Goal: Task Accomplishment & Management: Manage account settings

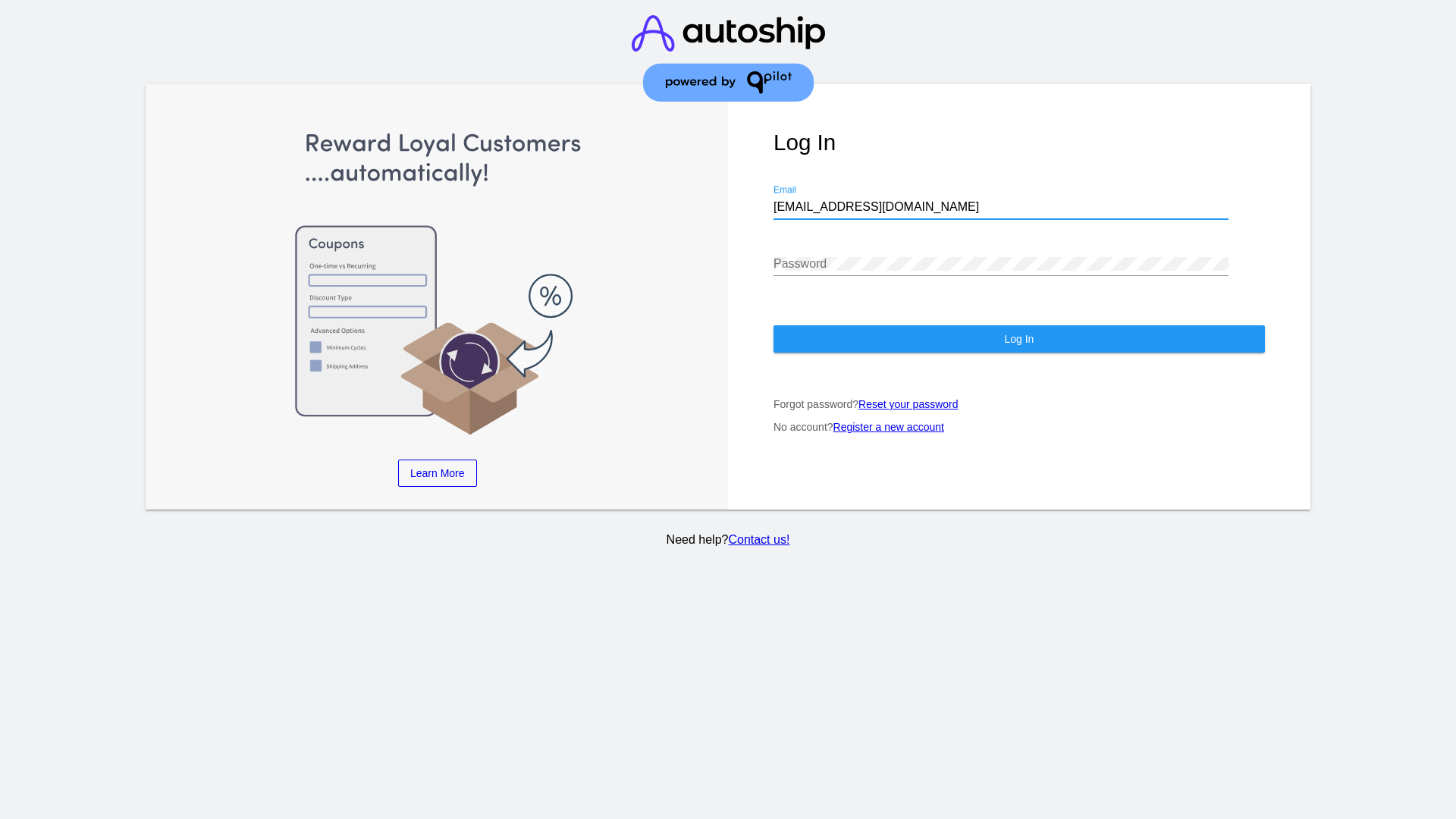
type input "[EMAIL_ADDRESS][DOMAIN_NAME]"
click at [1018, 339] on span "Log In" at bounding box center [1019, 338] width 30 height 12
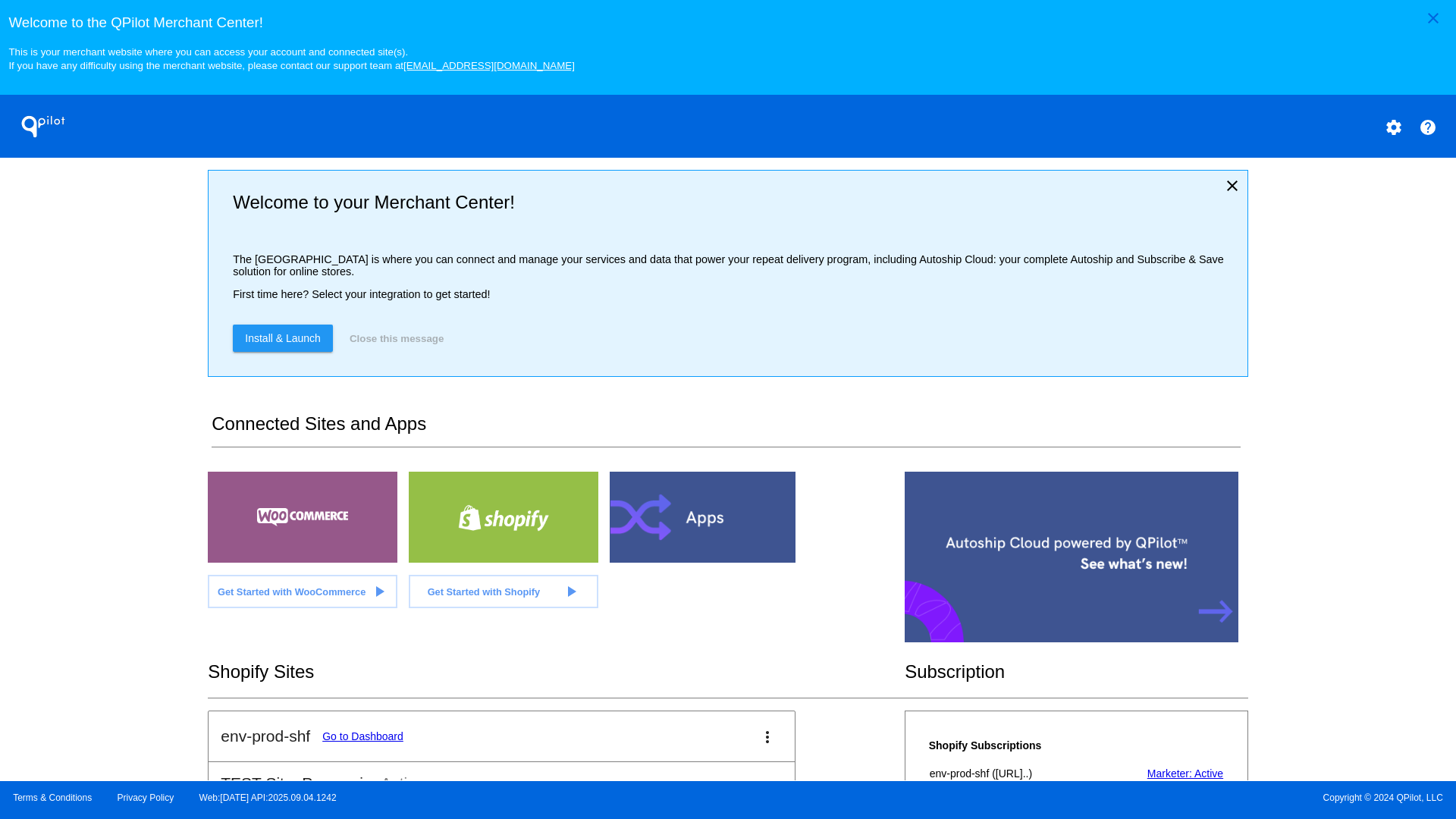
scroll to position [2512, 0]
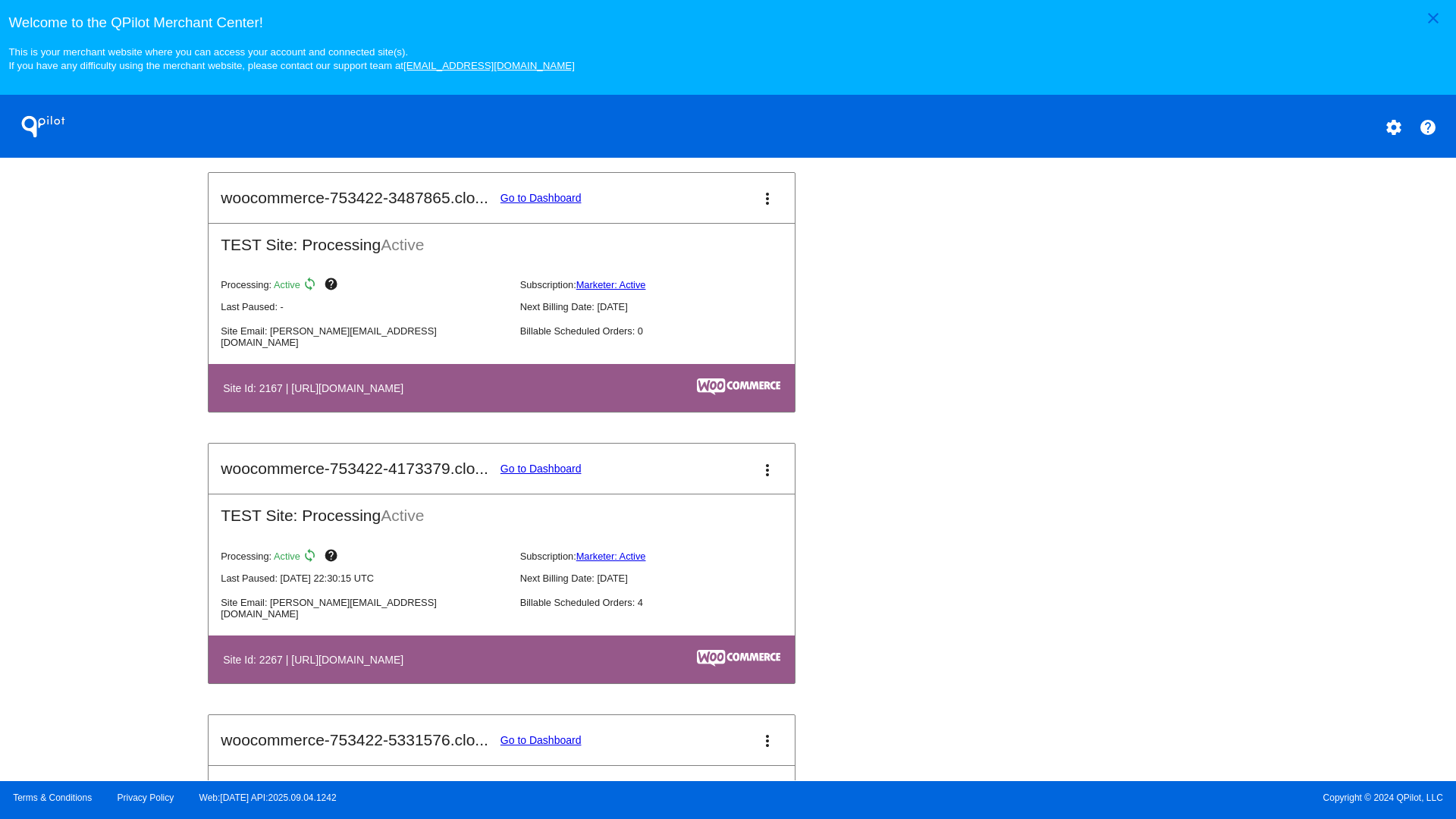
click at [541, 468] on link "Go to Dashboard" at bounding box center [541, 468] width 81 height 12
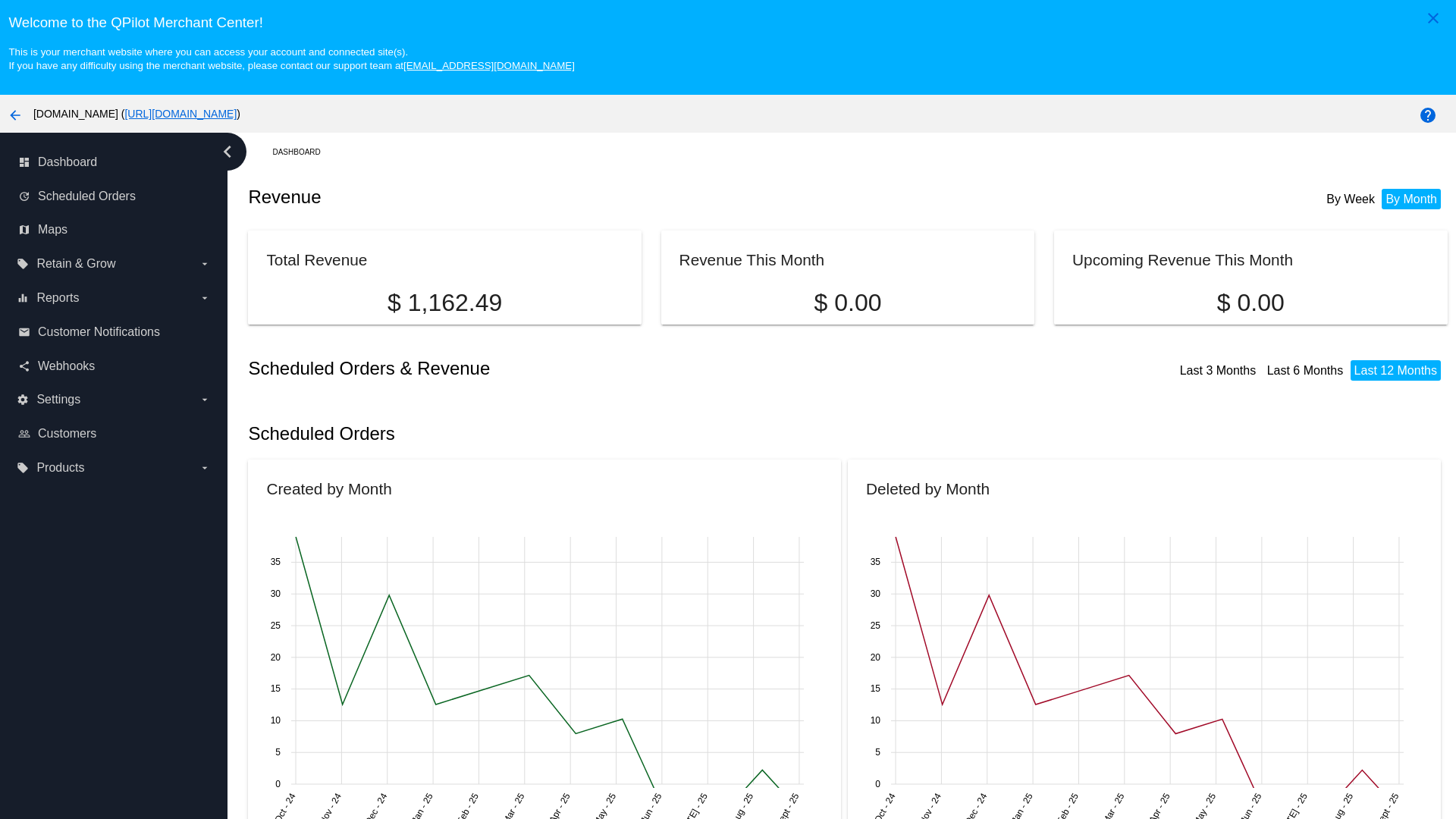
click at [114, 467] on label "local_offer Products arrow_drop_down" at bounding box center [113, 467] width 194 height 25
click at [0, 0] on input "local_offer Products arrow_drop_down" at bounding box center [0, 0] width 0 height 0
click at [70, 497] on span "Products" at bounding box center [70, 497] width 45 height 13
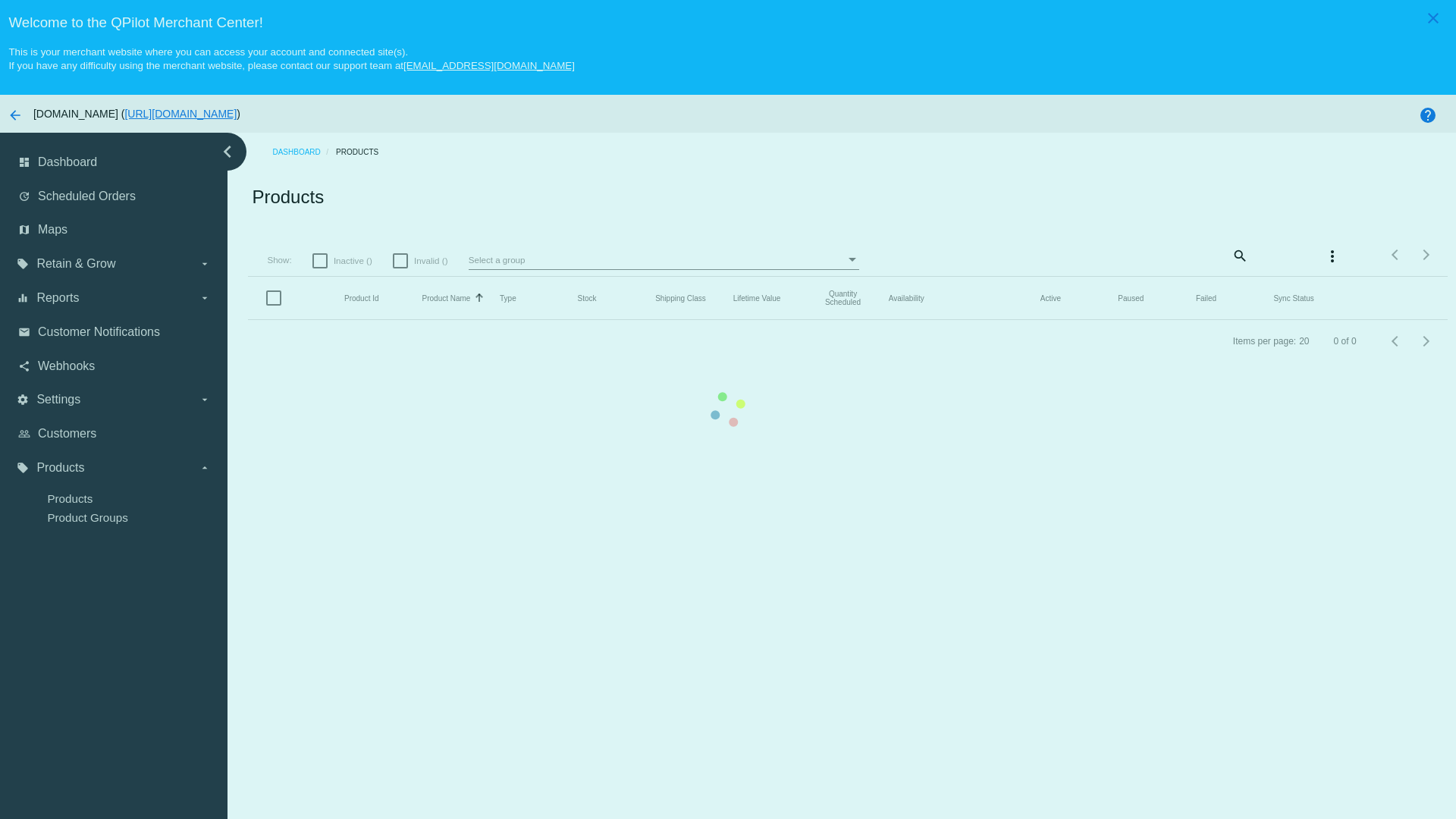
click at [342, 260] on span "Inactive ()" at bounding box center [352, 261] width 38 height 19
click at [320, 268] on input "Inactive ()" at bounding box center [320, 268] width 1 height 1
checkbox input "true"
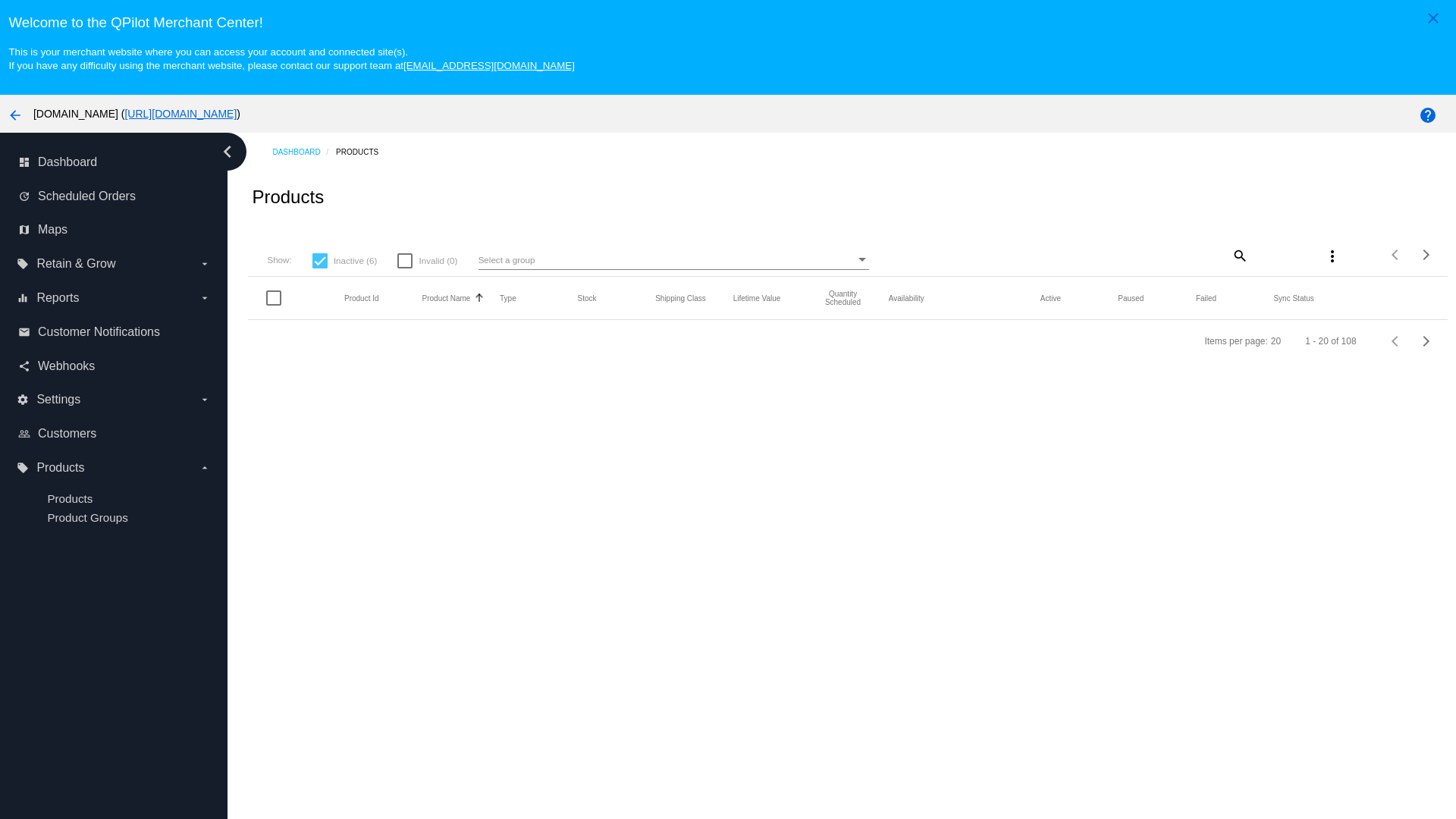
click at [1239, 255] on mat-icon "search" at bounding box center [1239, 255] width 19 height 24
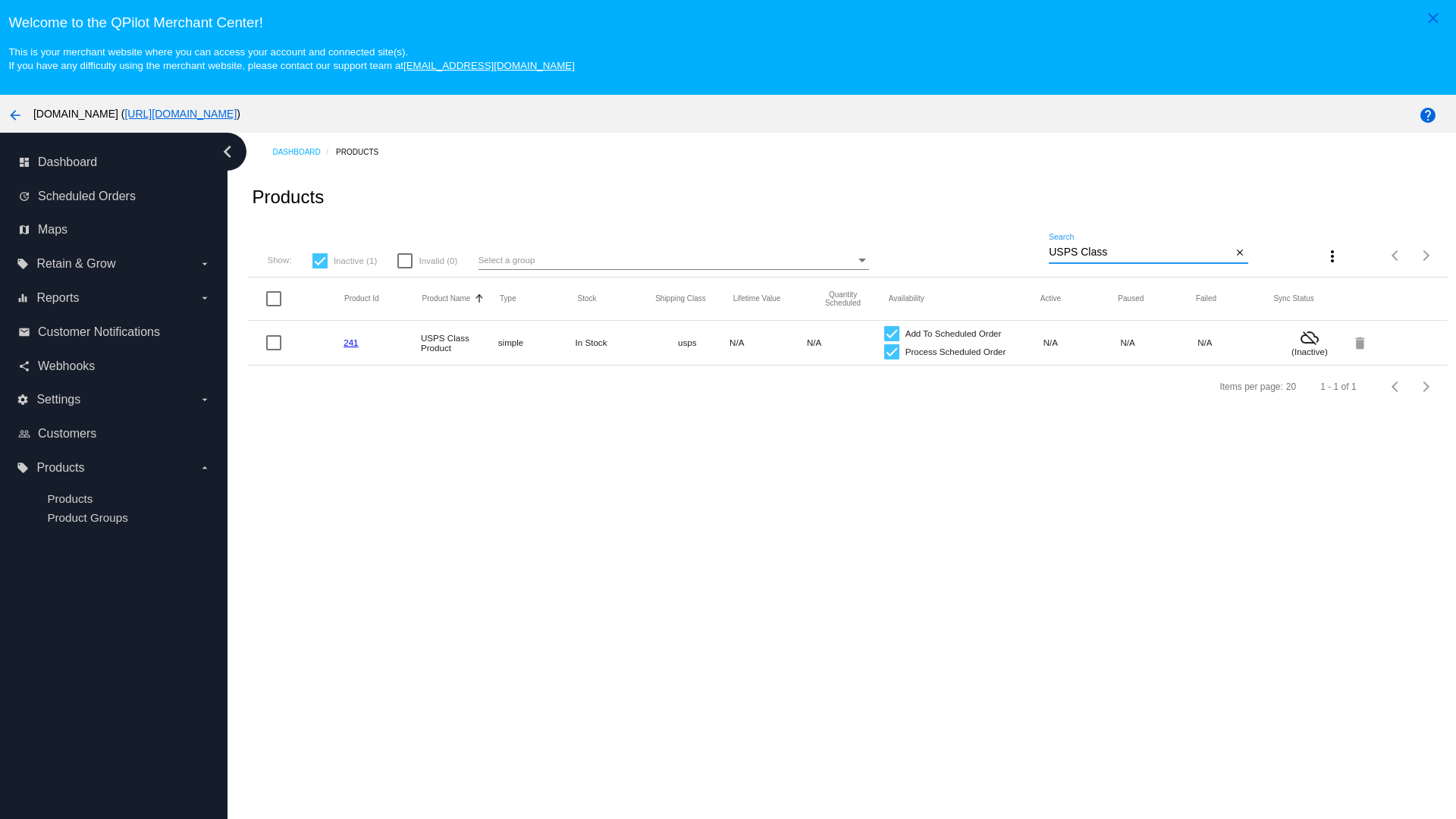
type input "Variable Enable"
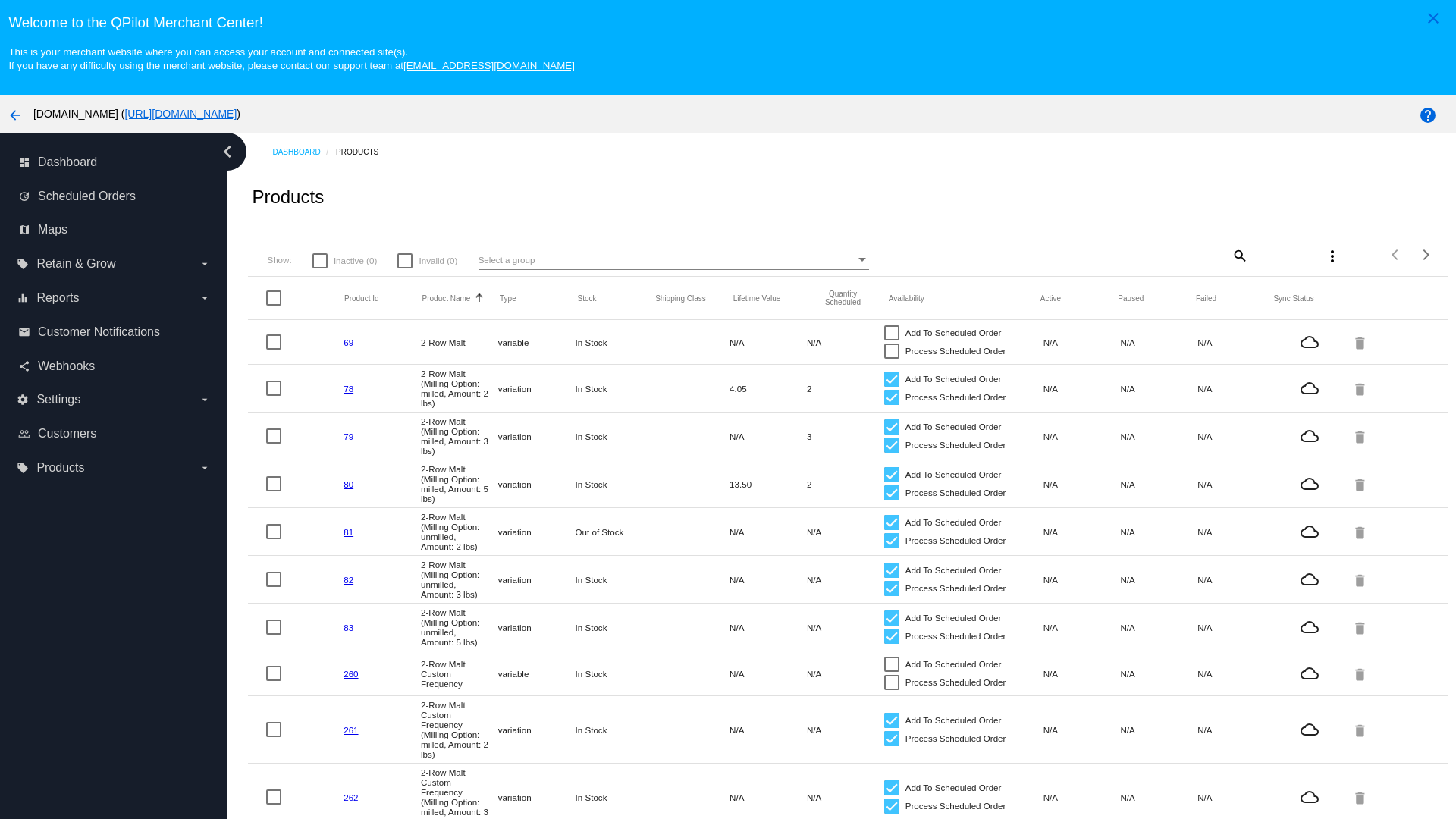
click at [1239, 255] on mat-icon "search" at bounding box center [1239, 255] width 19 height 24
